Goal: Task Accomplishment & Management: Manage account settings

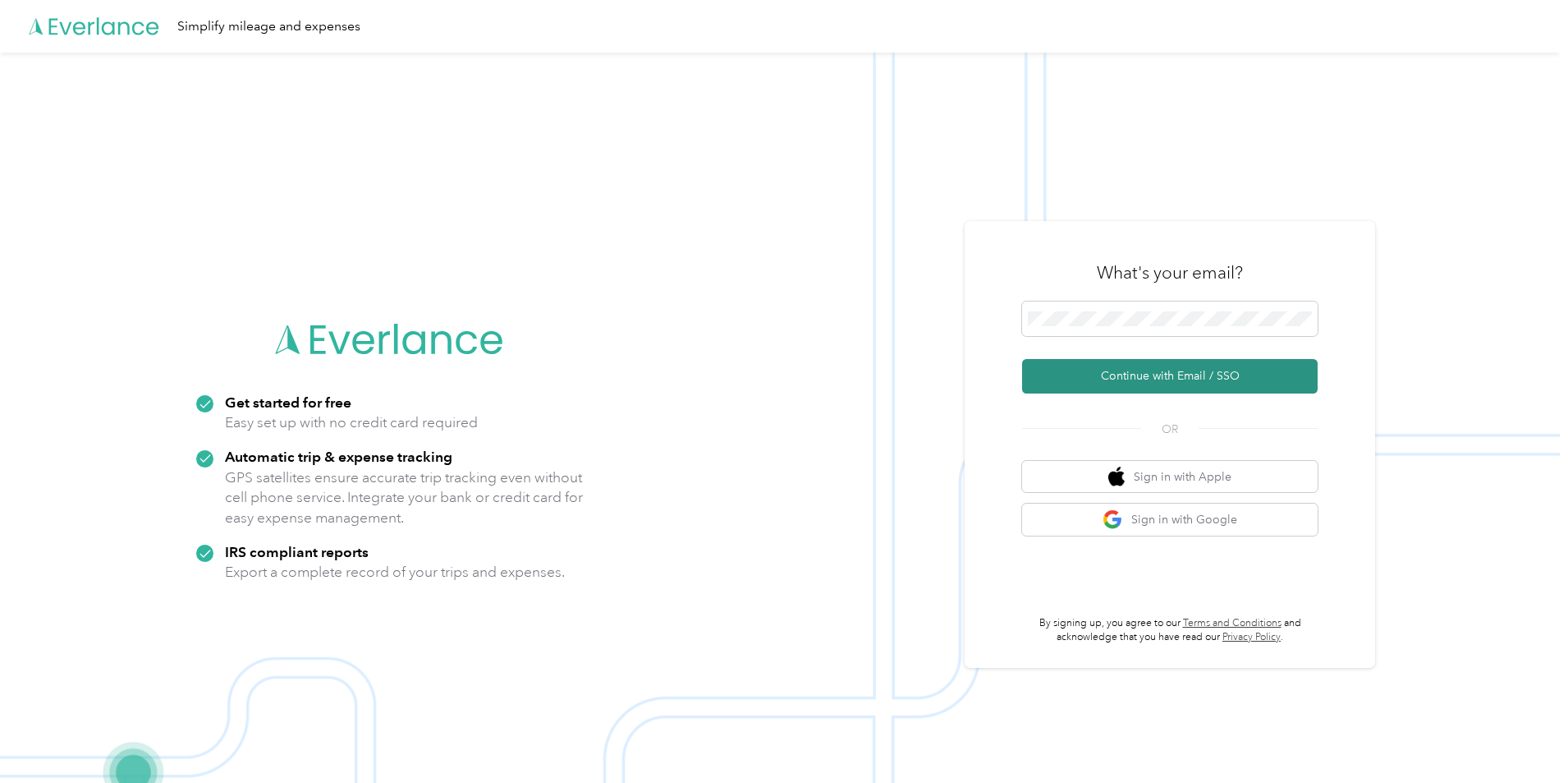
click at [1038, 382] on button "Continue with Email / SSO" at bounding box center [1169, 376] width 295 height 34
click at [1167, 375] on button "Continue with Email / SSO" at bounding box center [1169, 376] width 295 height 34
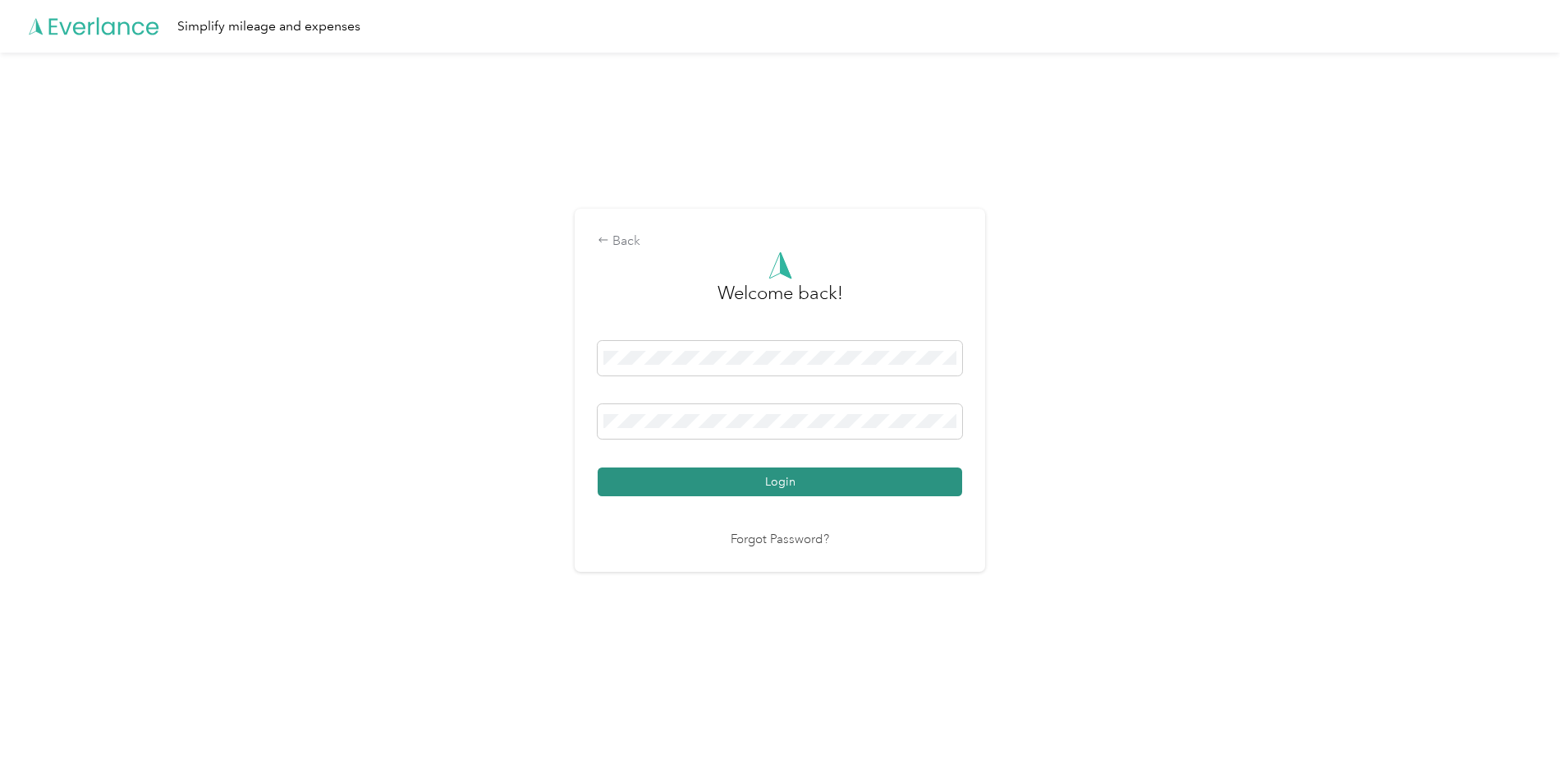
click at [800, 480] on button "Login" at bounding box center [780, 481] width 364 height 28
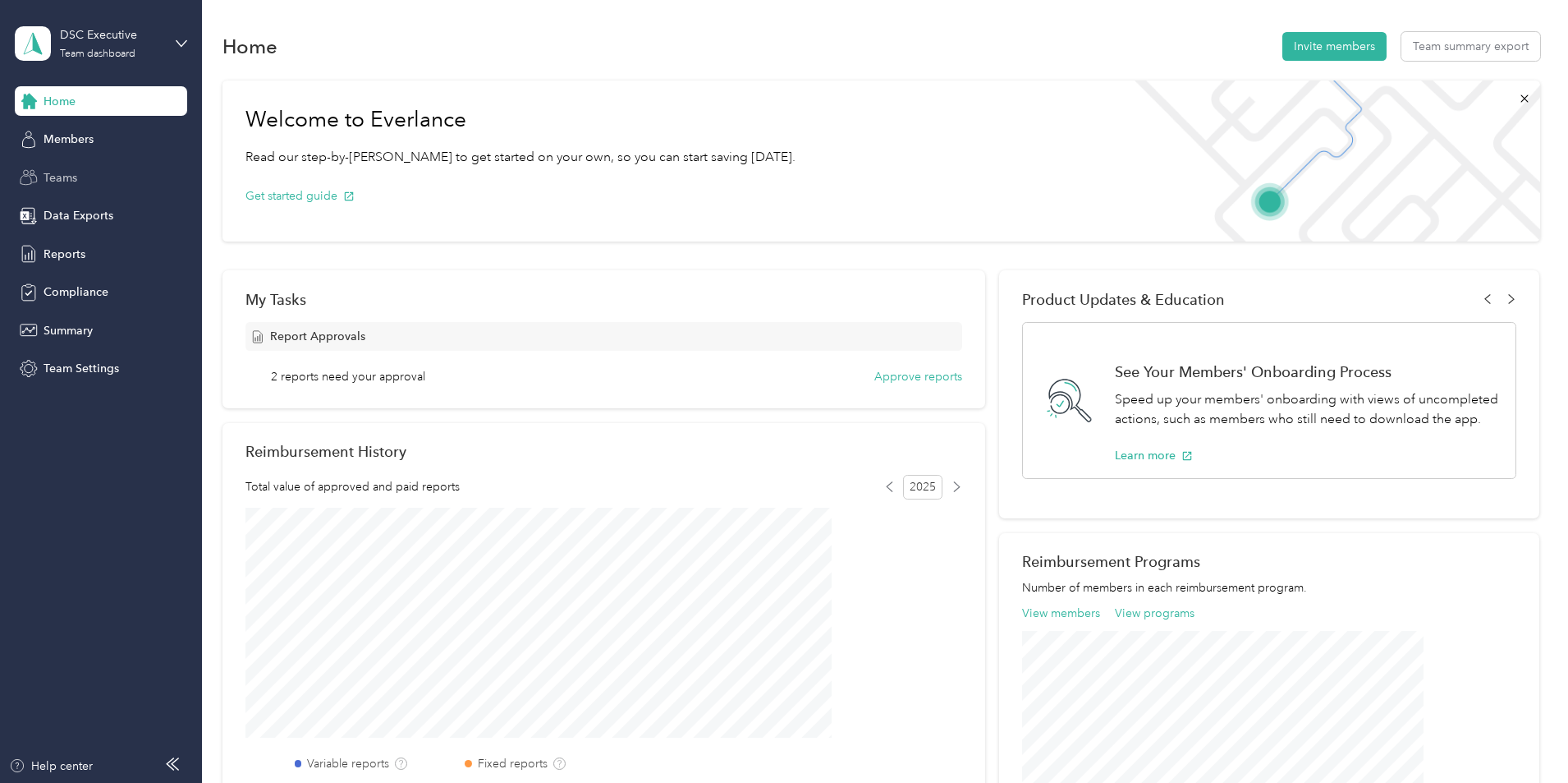
click at [84, 186] on div "Teams" at bounding box center [101, 177] width 173 height 29
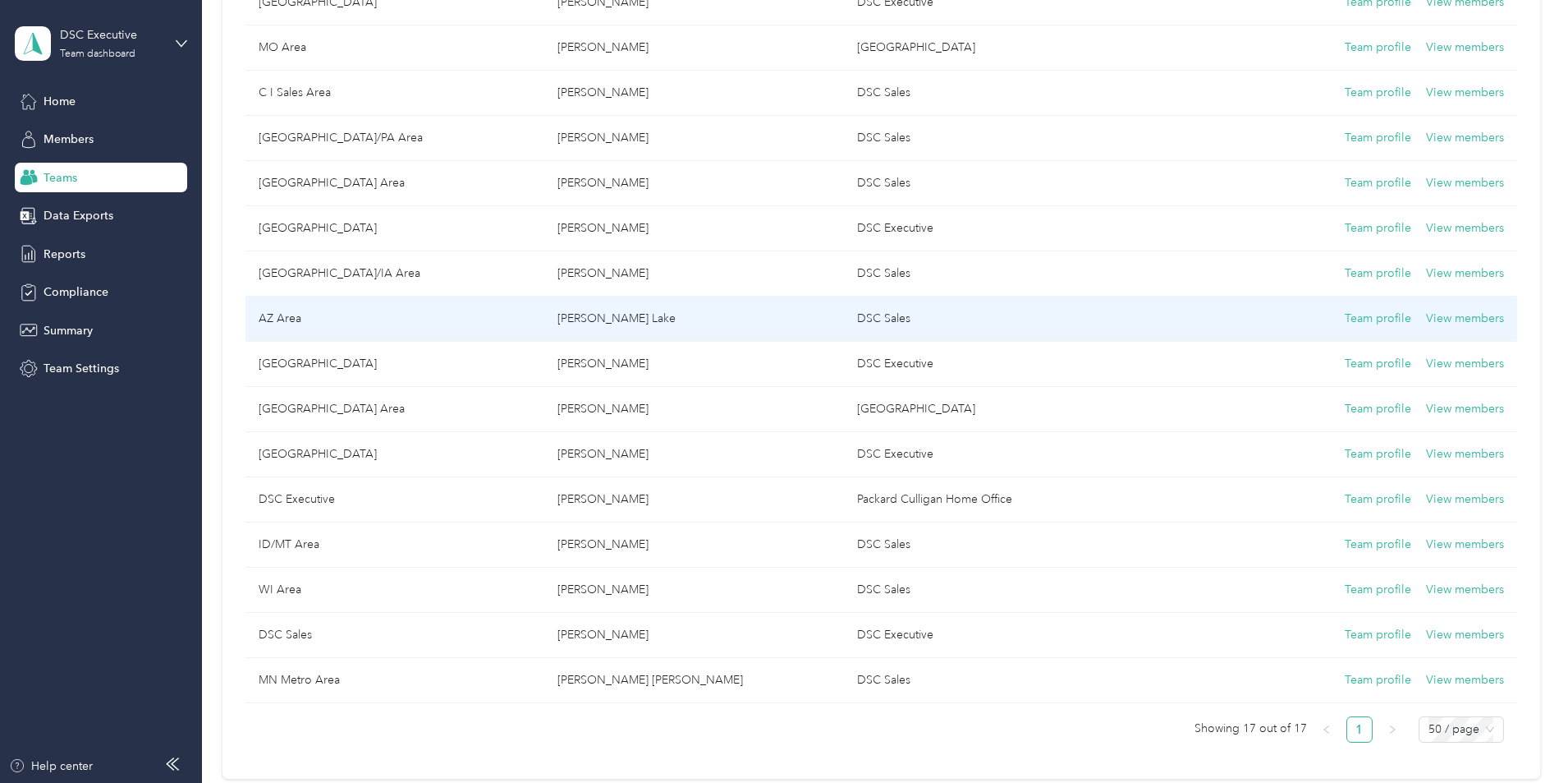
scroll to position [328, 0]
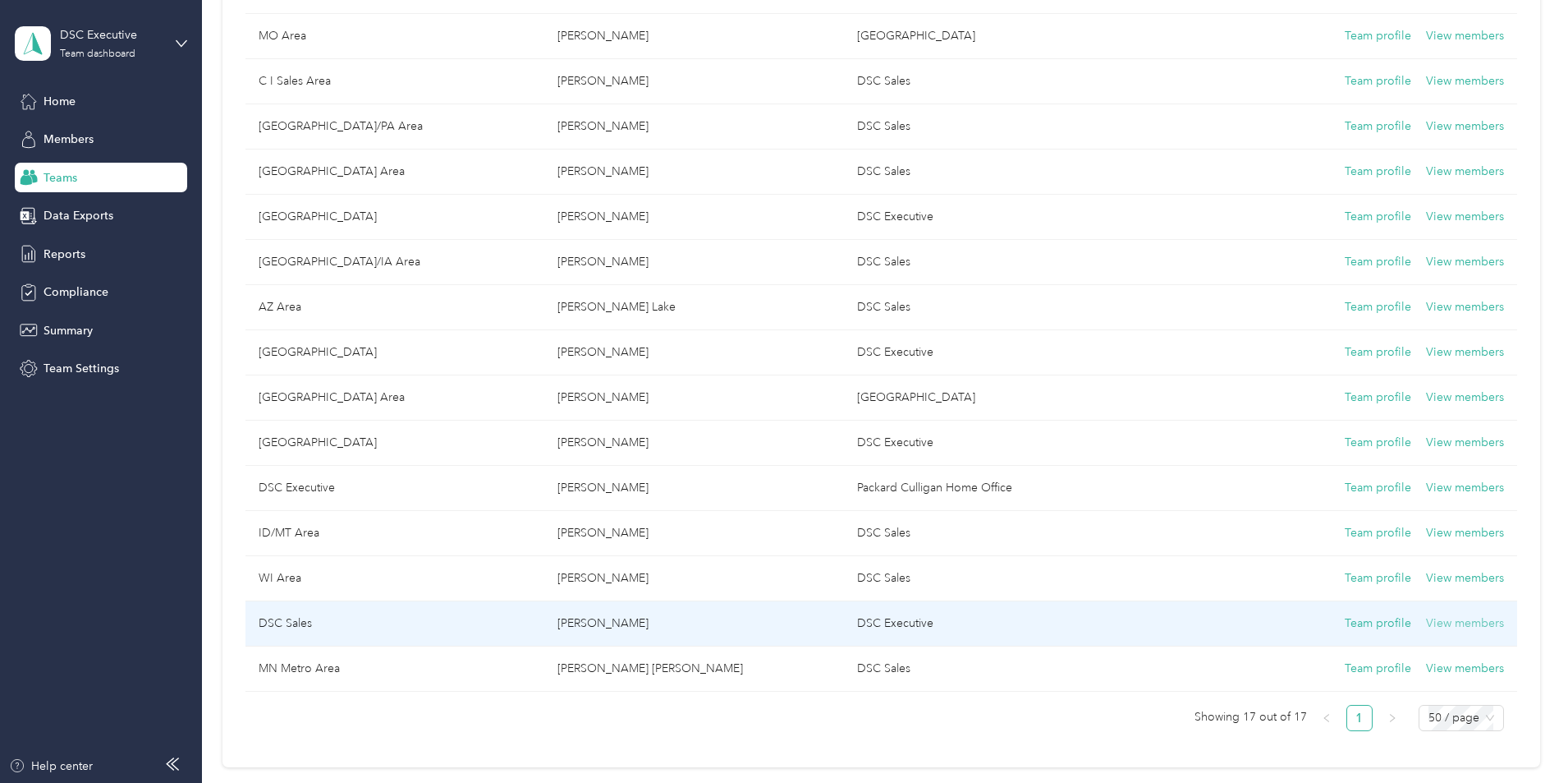
click at [1426, 620] on button "View members" at bounding box center [1465, 623] width 78 height 18
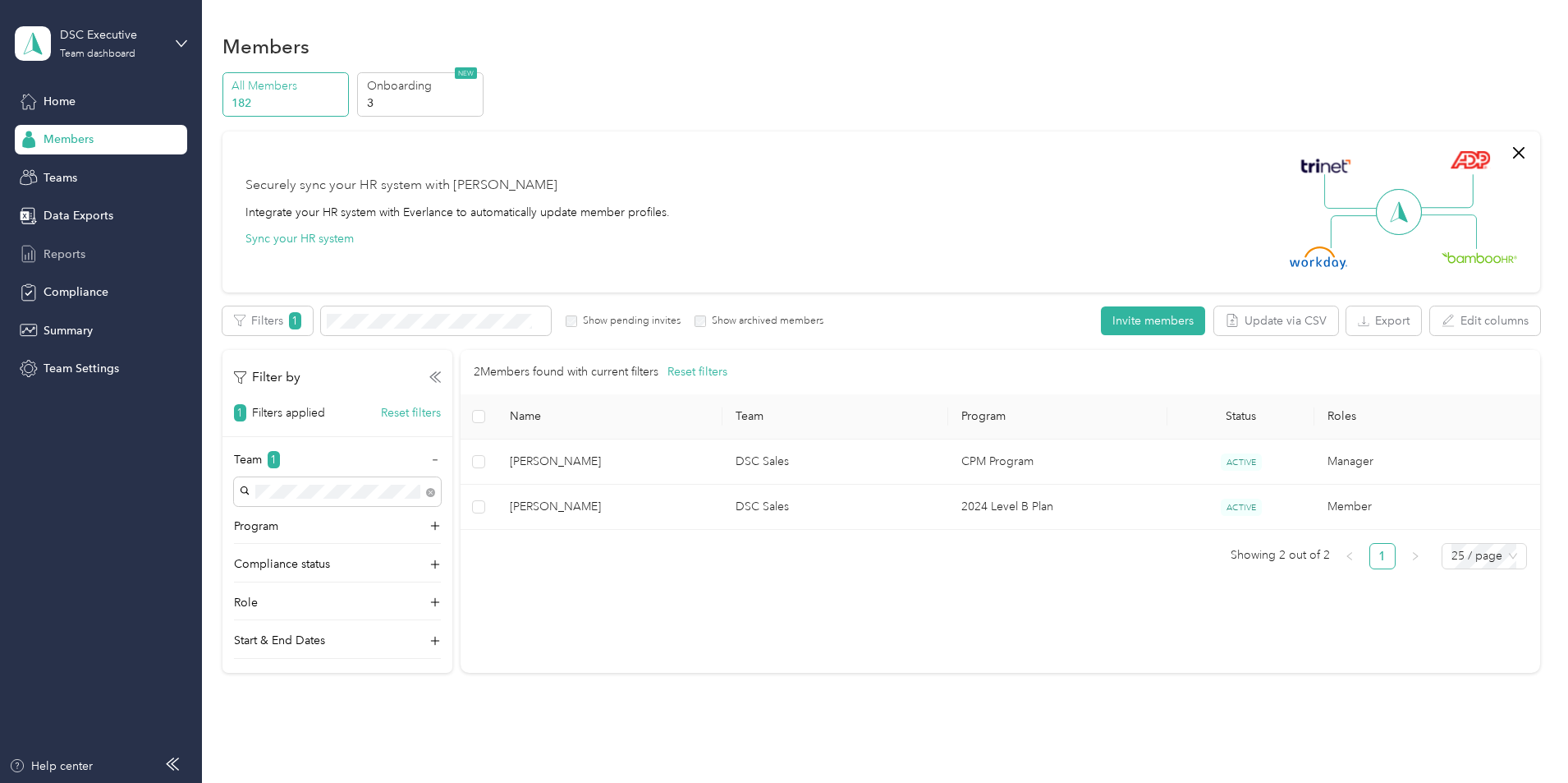
click at [74, 252] on span "Reports" at bounding box center [65, 254] width 42 height 17
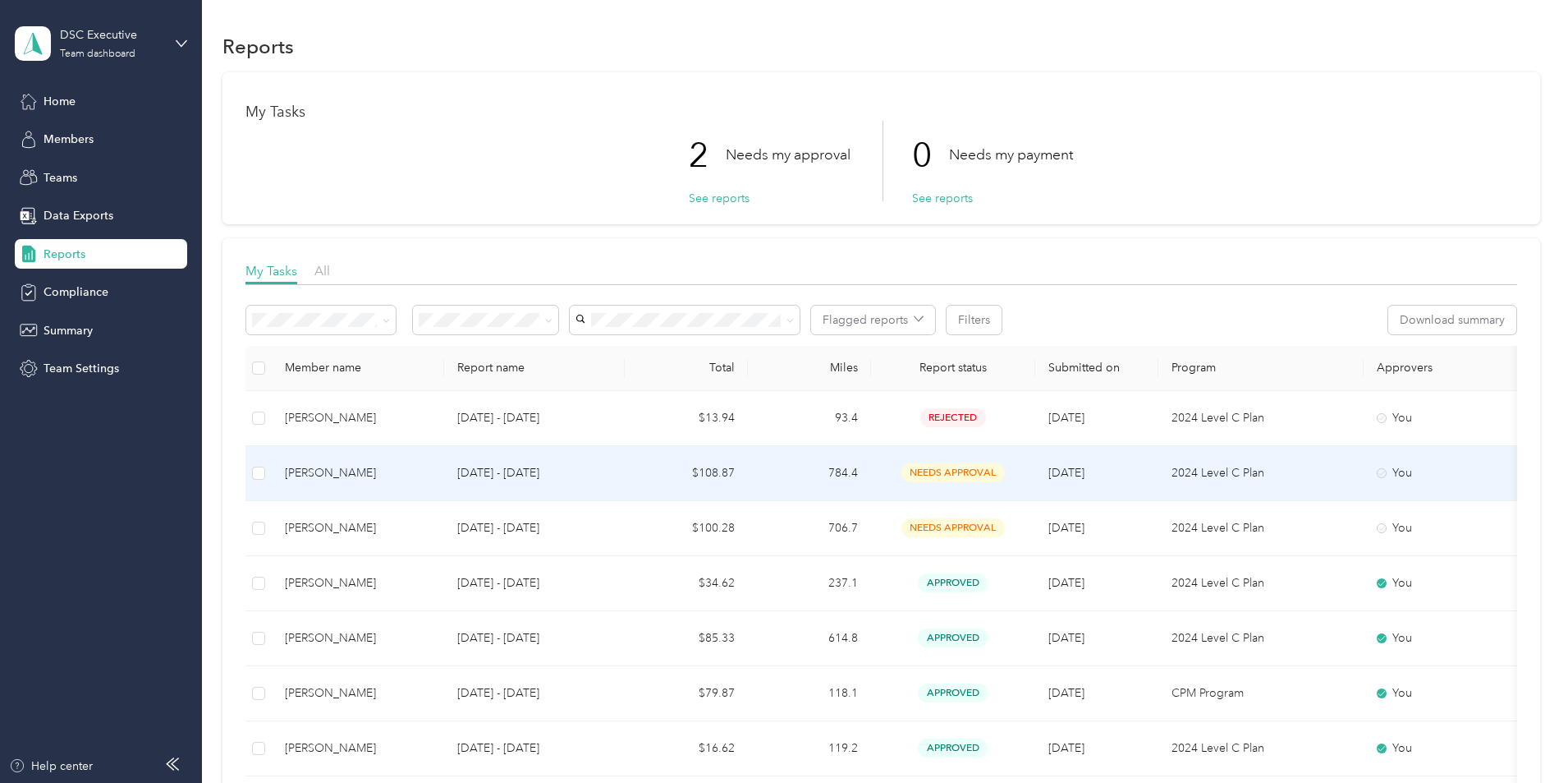
click at [271, 476] on td at bounding box center [259, 474] width 27 height 55
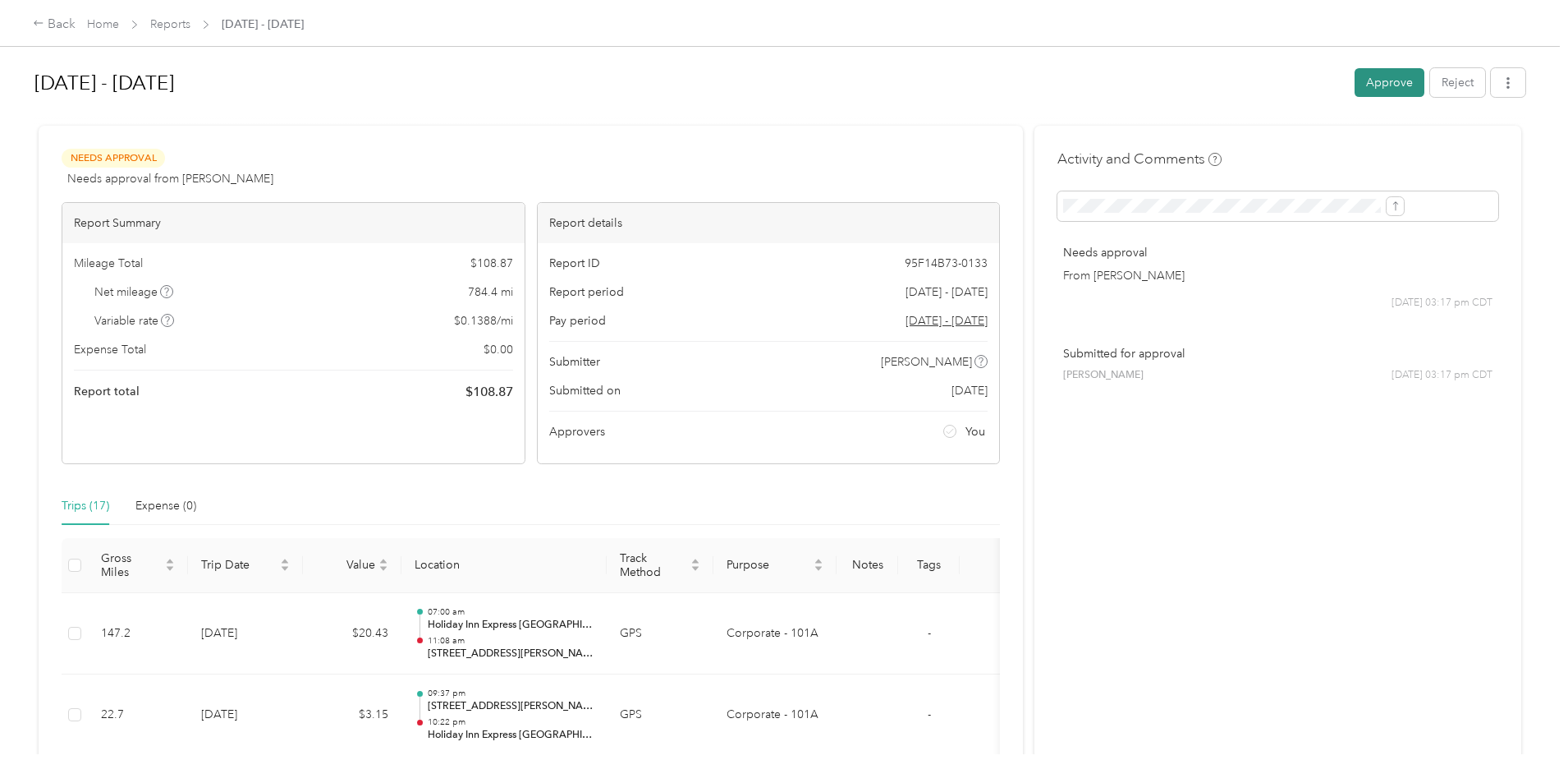
click at [1355, 83] on button "Approve" at bounding box center [1390, 83] width 70 height 28
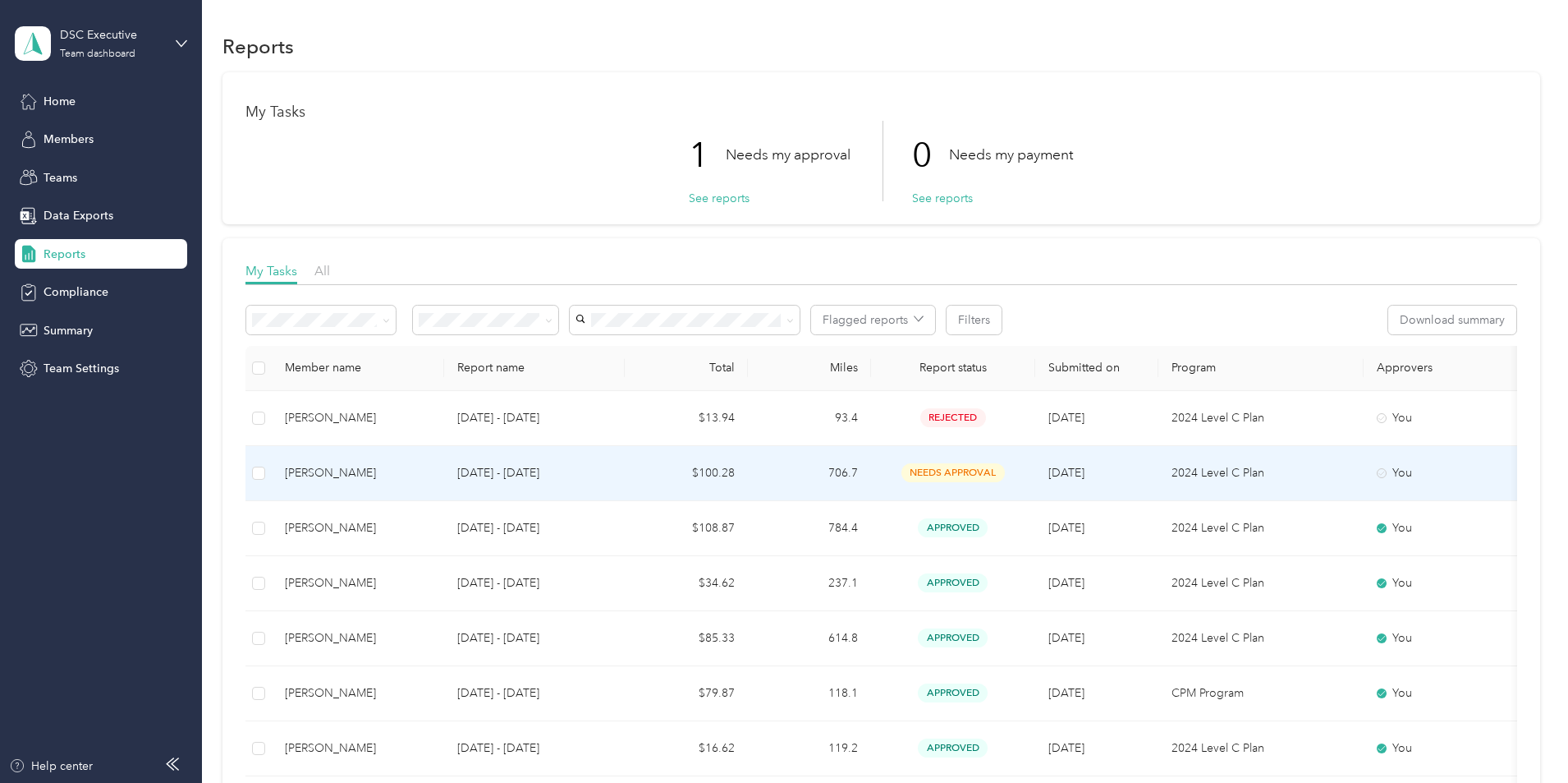
click at [431, 475] on div "[PERSON_NAME]" at bounding box center [358, 473] width 146 height 18
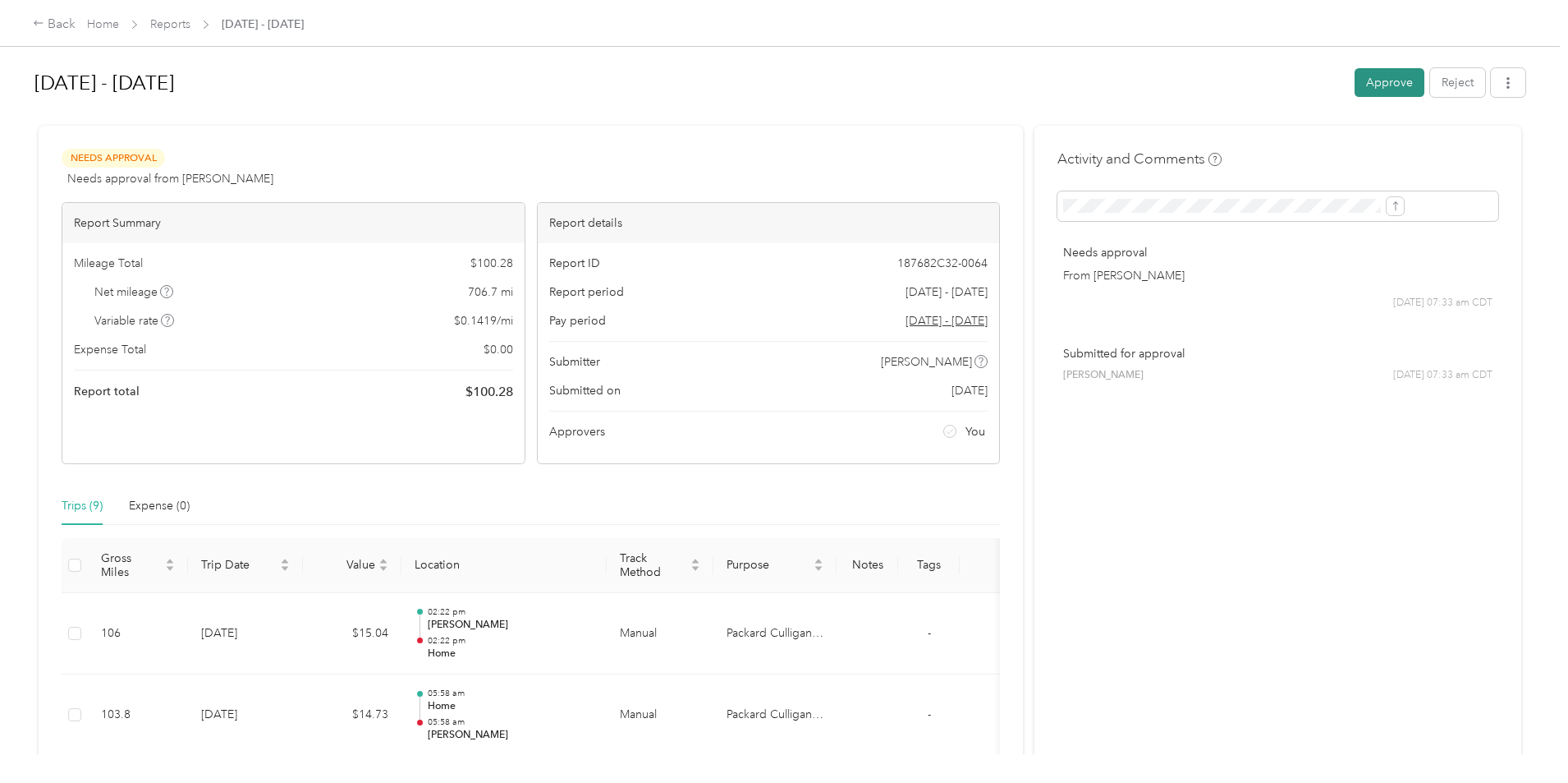
click at [1355, 79] on button "Approve" at bounding box center [1390, 83] width 70 height 28
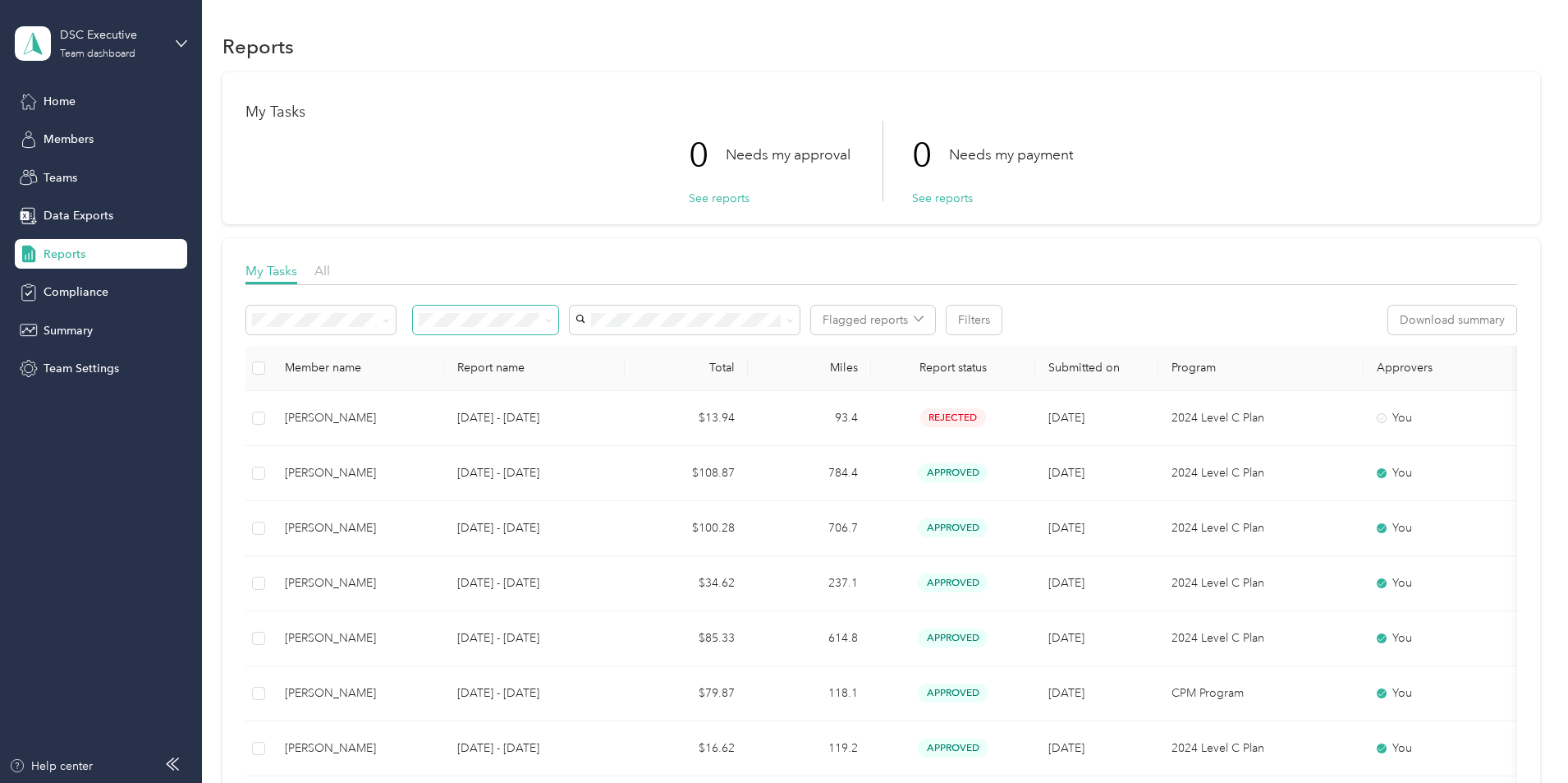
click at [543, 326] on span at bounding box center [485, 320] width 145 height 28
click at [692, 199] on button "See reports" at bounding box center [719, 198] width 61 height 17
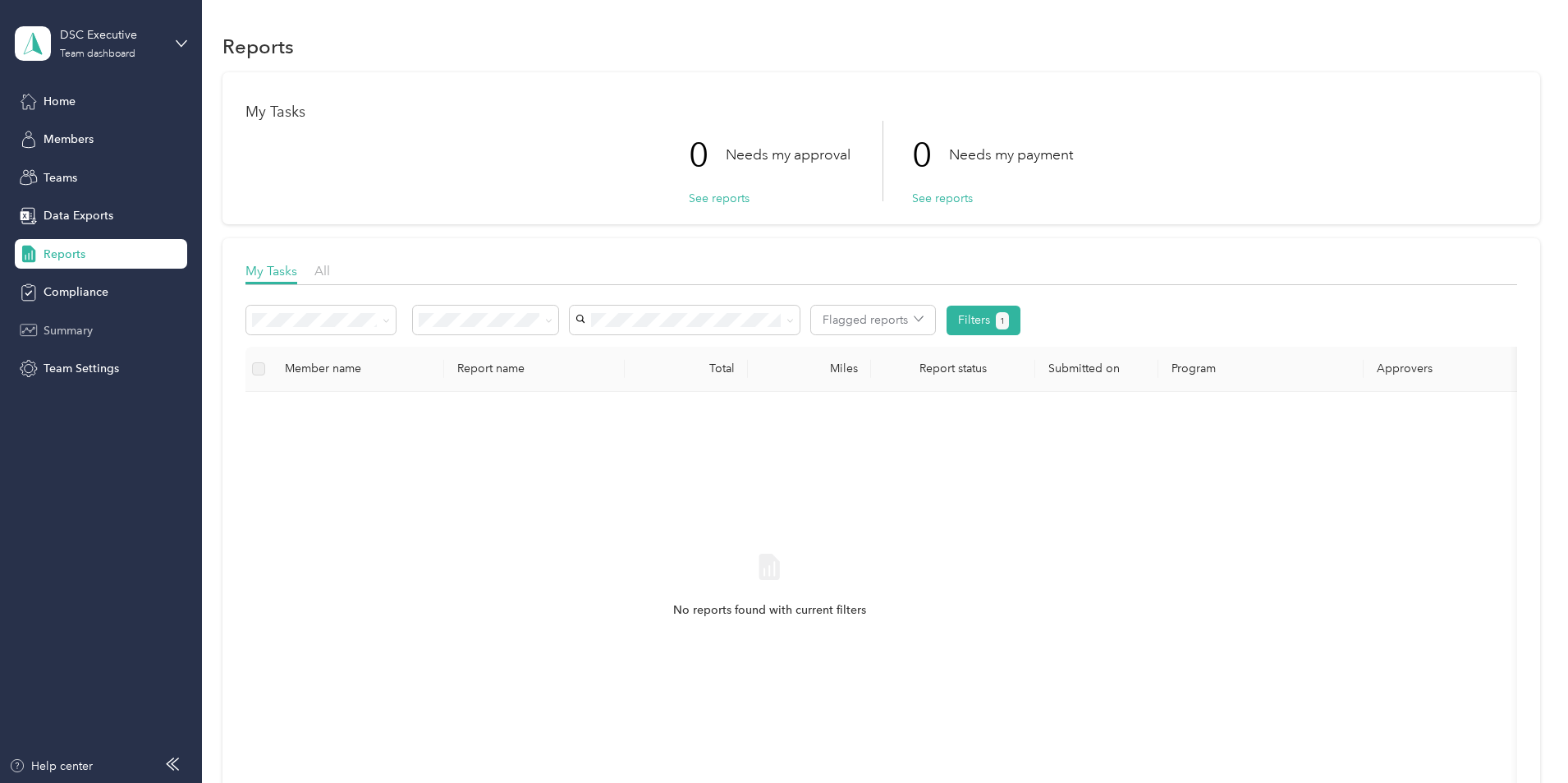
click at [91, 326] on span "Summary" at bounding box center [68, 330] width 49 height 17
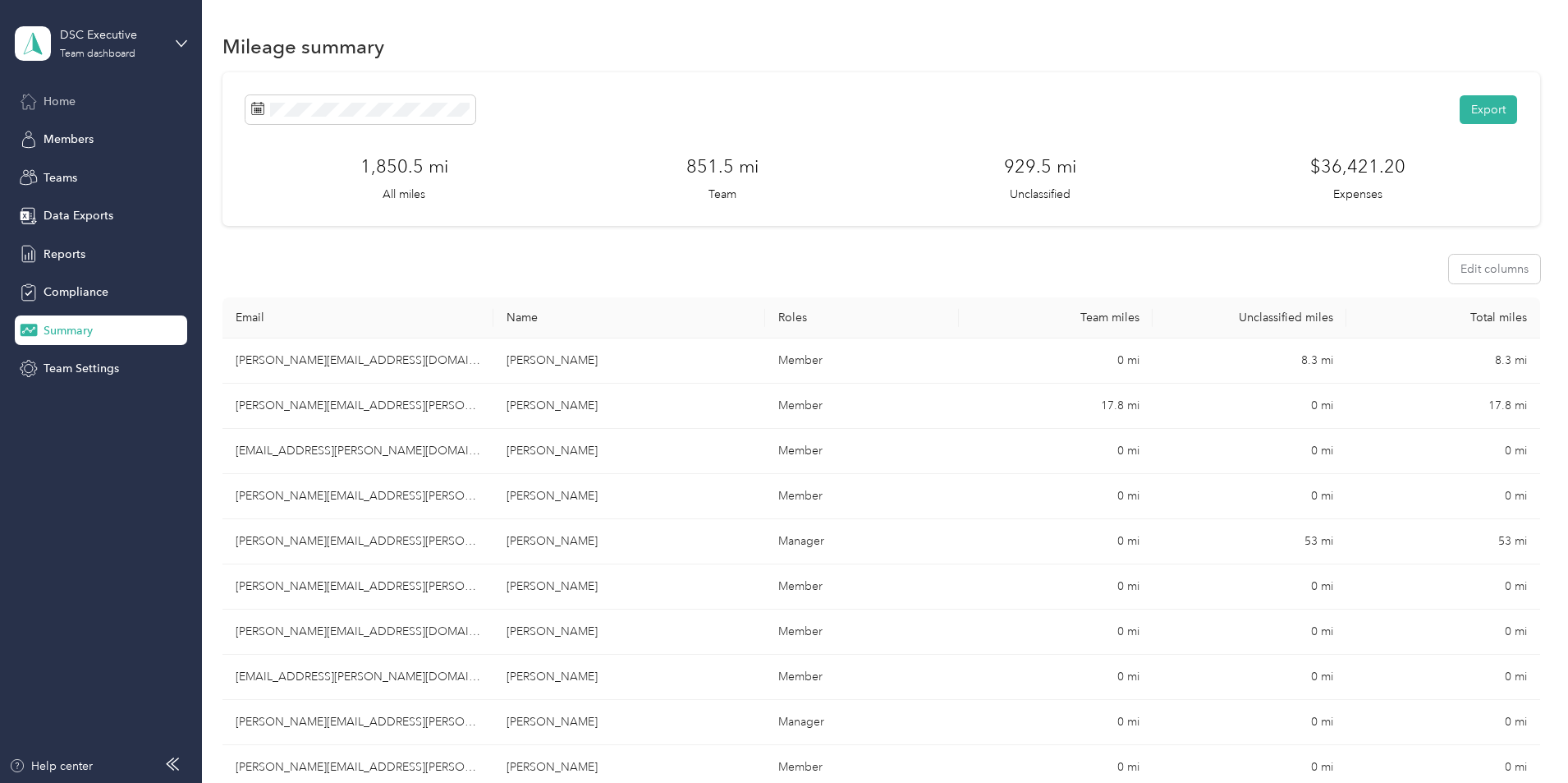
click at [63, 101] on span "Home" at bounding box center [60, 102] width 32 height 17
